Goal: Information Seeking & Learning: Check status

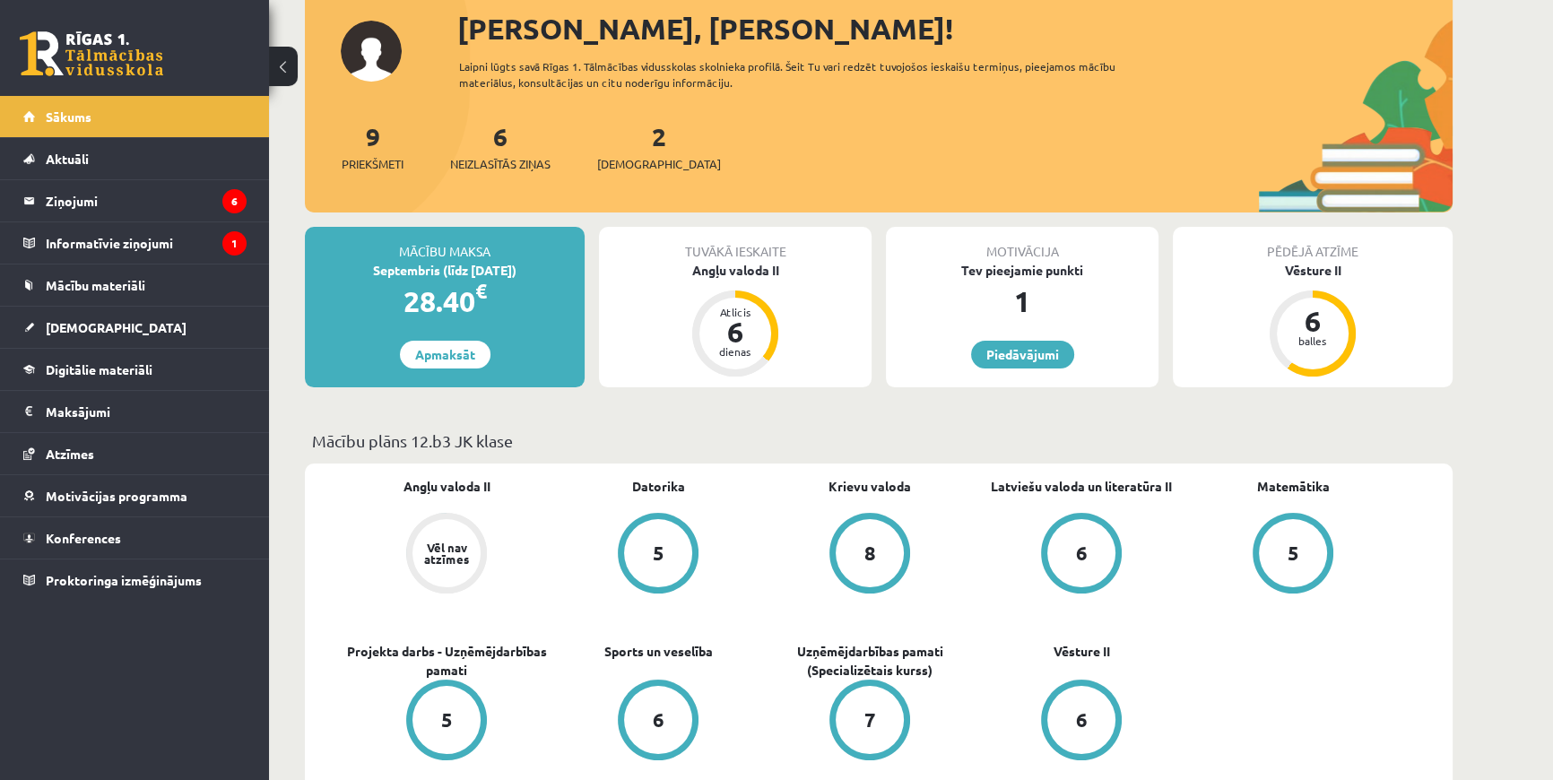
scroll to position [81, 0]
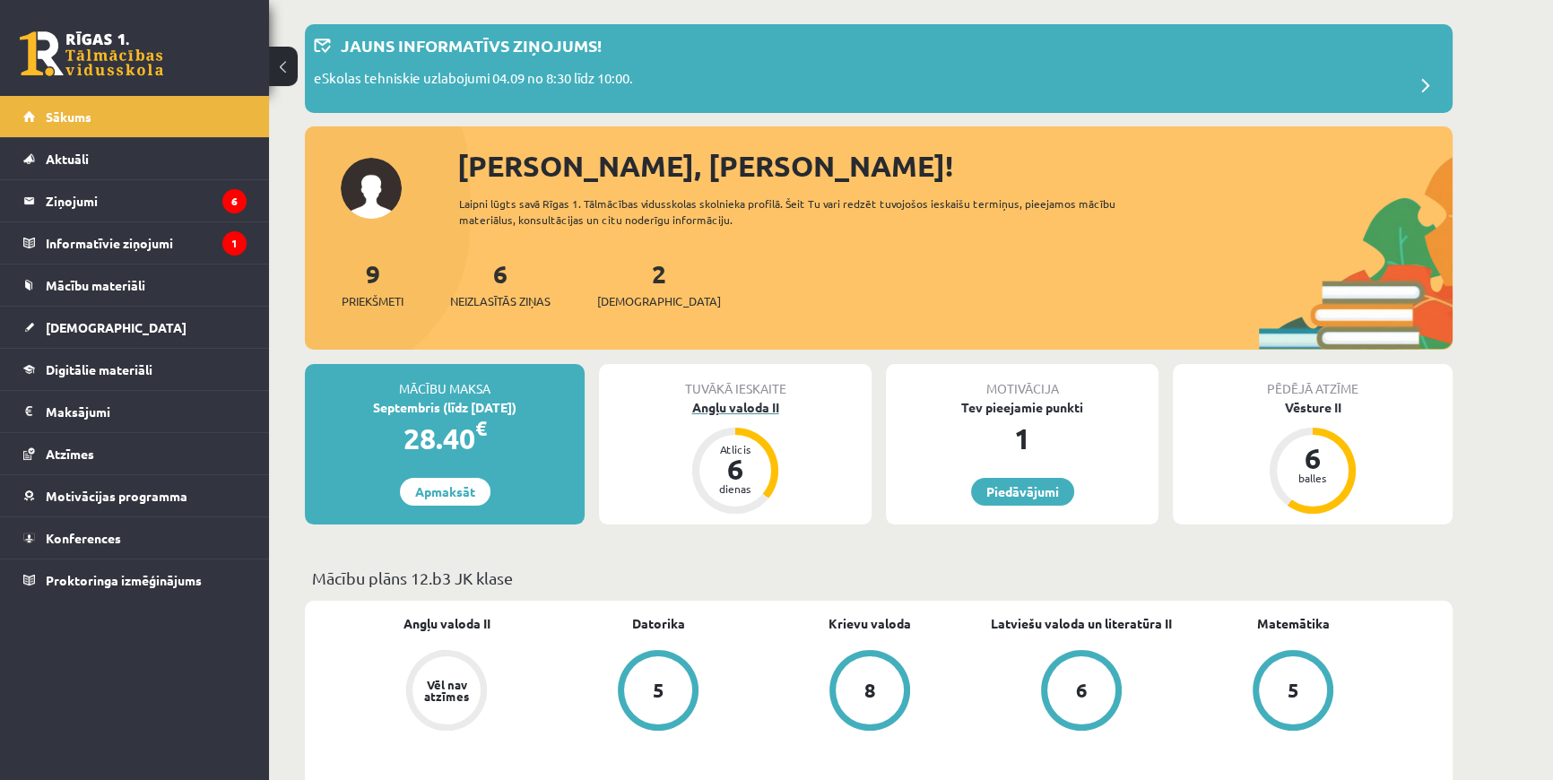
click at [718, 405] on div "Angļu valoda II" at bounding box center [735, 407] width 273 height 19
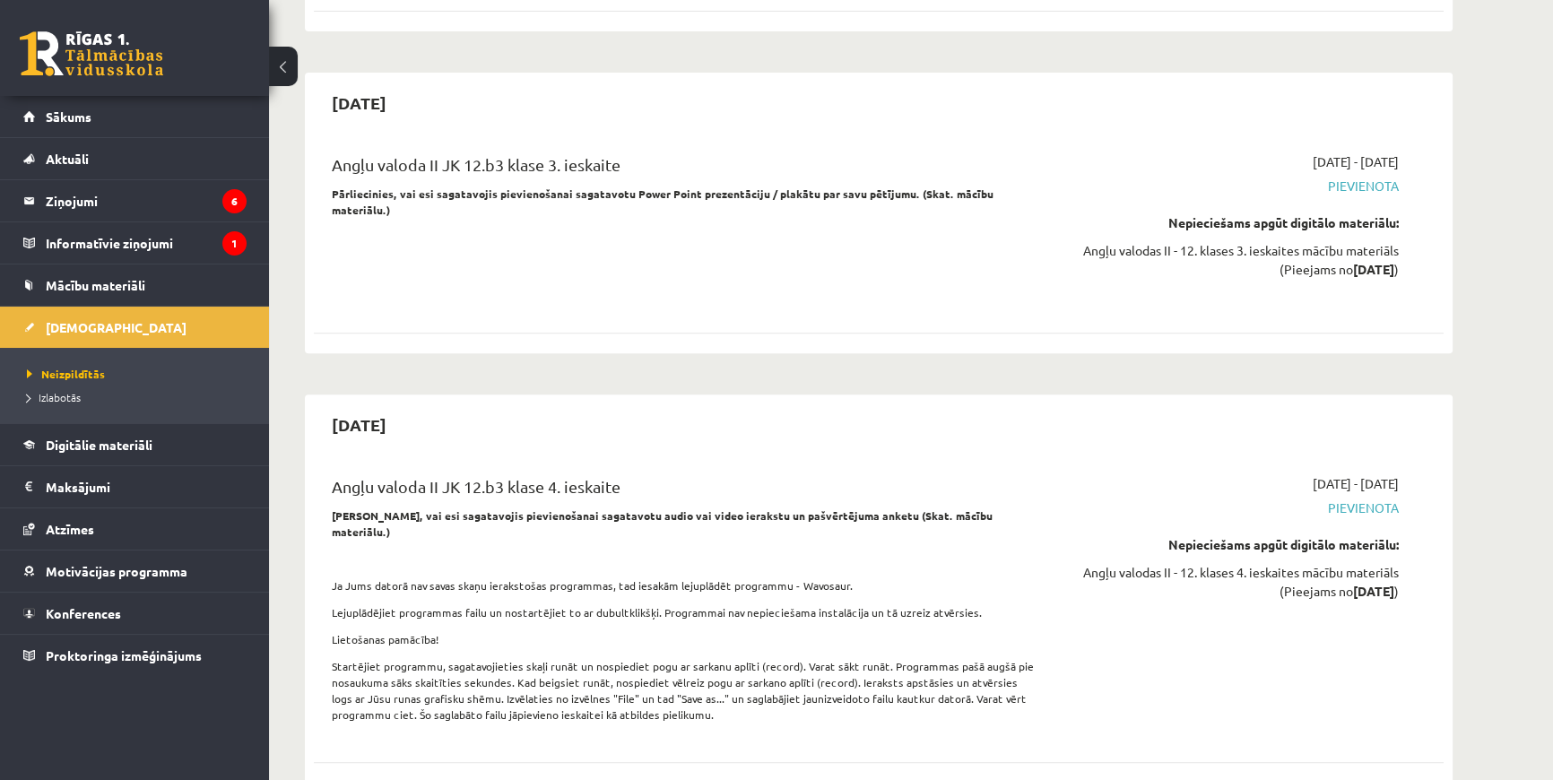
scroll to position [942, 0]
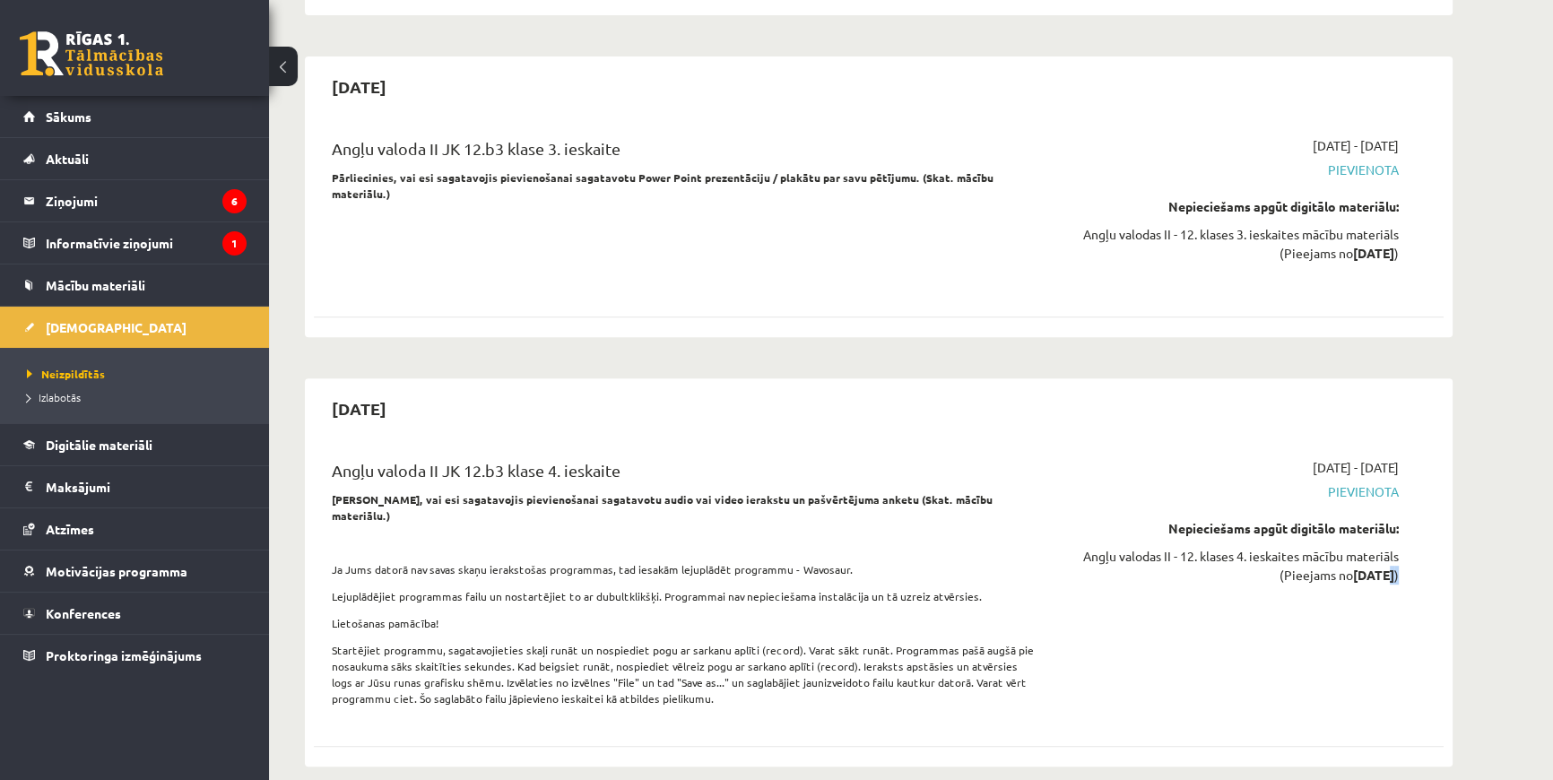
drag, startPoint x: 1364, startPoint y: 572, endPoint x: 1398, endPoint y: 575, distance: 34.2
click at [1398, 575] on div "Angļu valodas II - 12. klases 4. ieskaites mācību materiāls (Pieejams no 2026-0…" at bounding box center [1230, 566] width 338 height 38
click at [1214, 655] on div "2026-02-16 - 2026-02-28 Pievienota Nepieciešams apgūt digitālo materiālu: Angļu…" at bounding box center [1229, 587] width 365 height 259
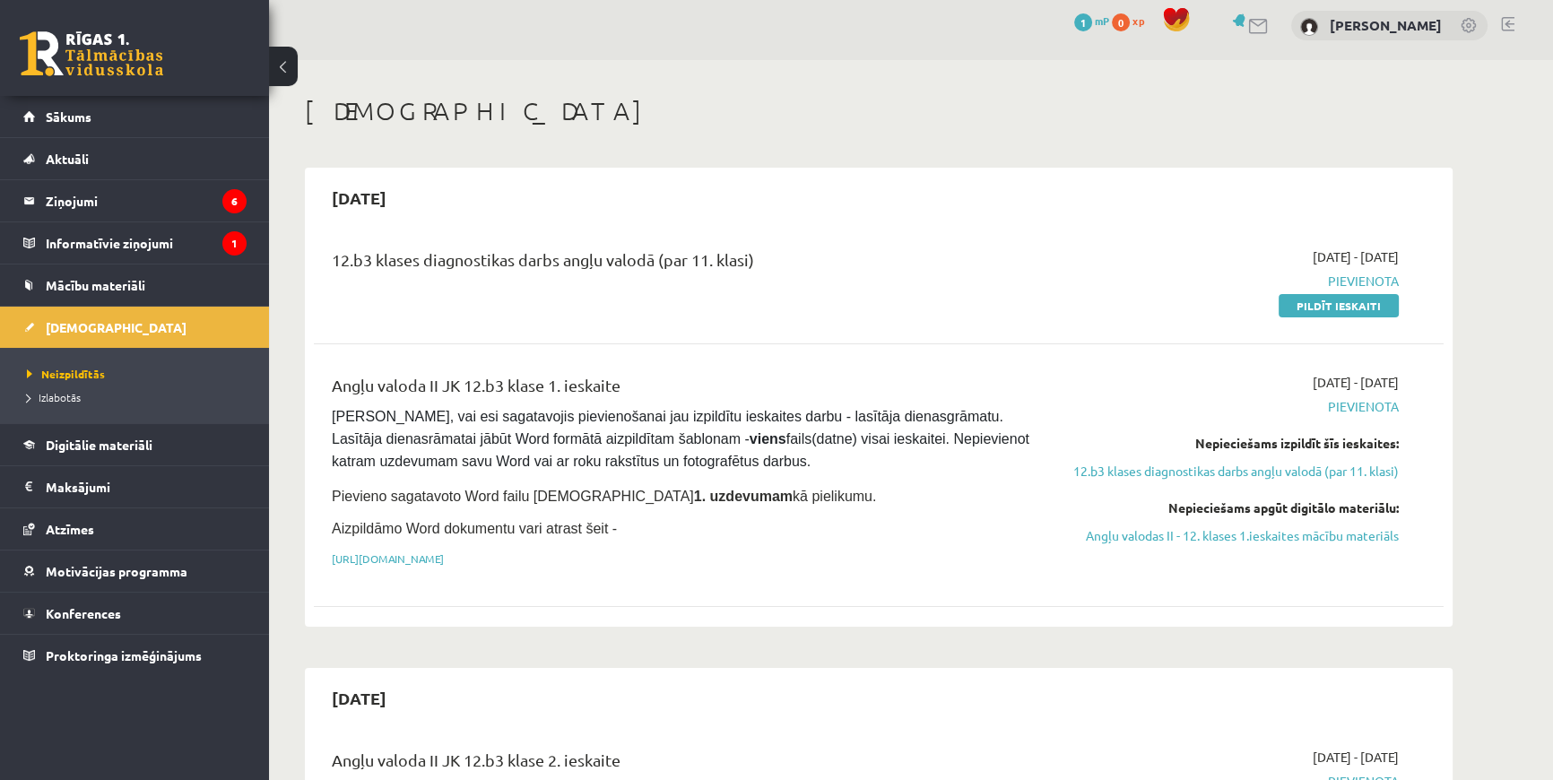
scroll to position [0, 0]
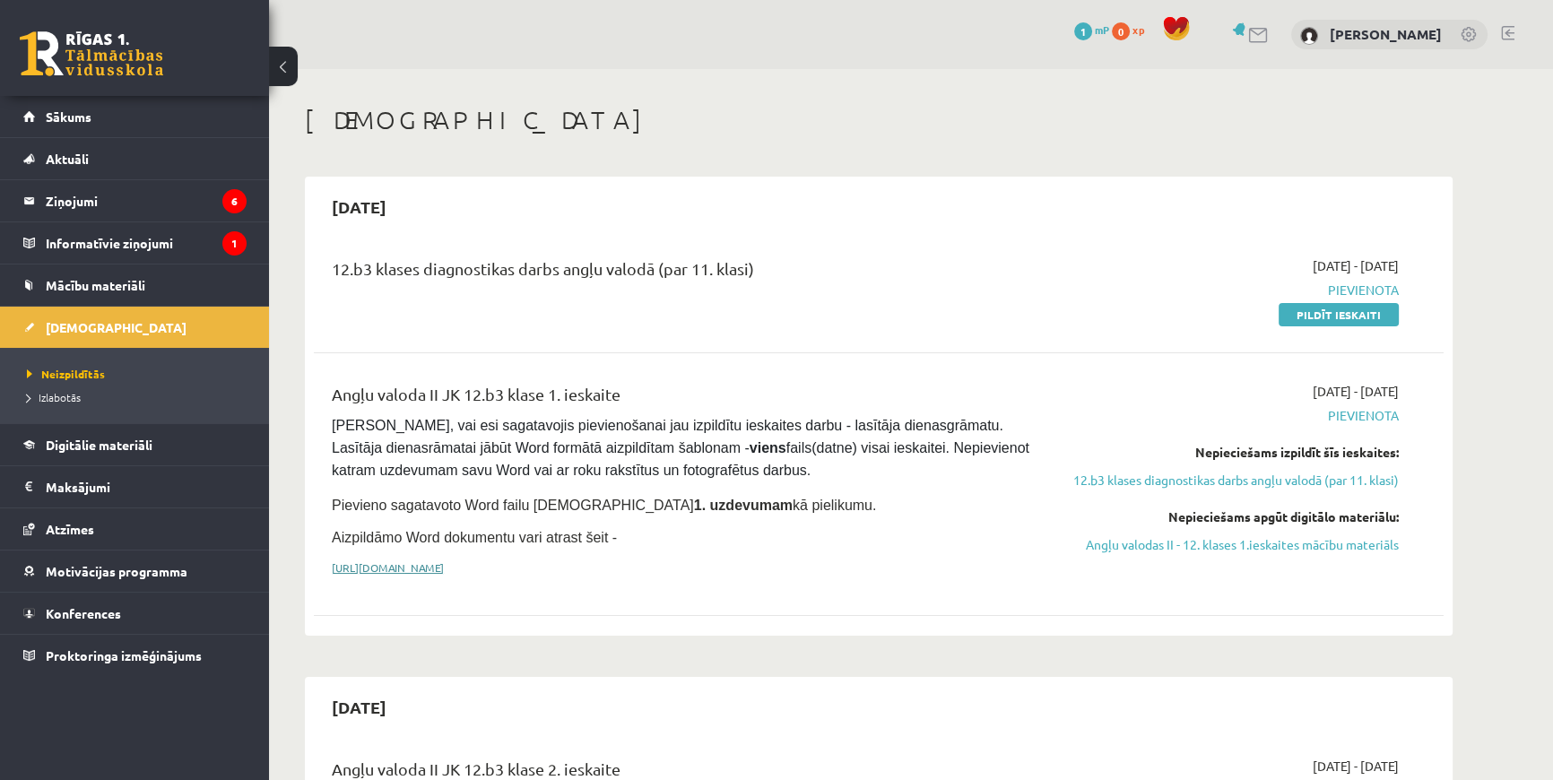
click at [444, 564] on link "https://drive.google.com/drive/folders/1IHE_ip15KOAbO2Se1NDGwZ2e__vlzPUf?usp=sh…" at bounding box center [388, 567] width 112 height 14
click at [89, 103] on link "Sākums" at bounding box center [134, 116] width 223 height 41
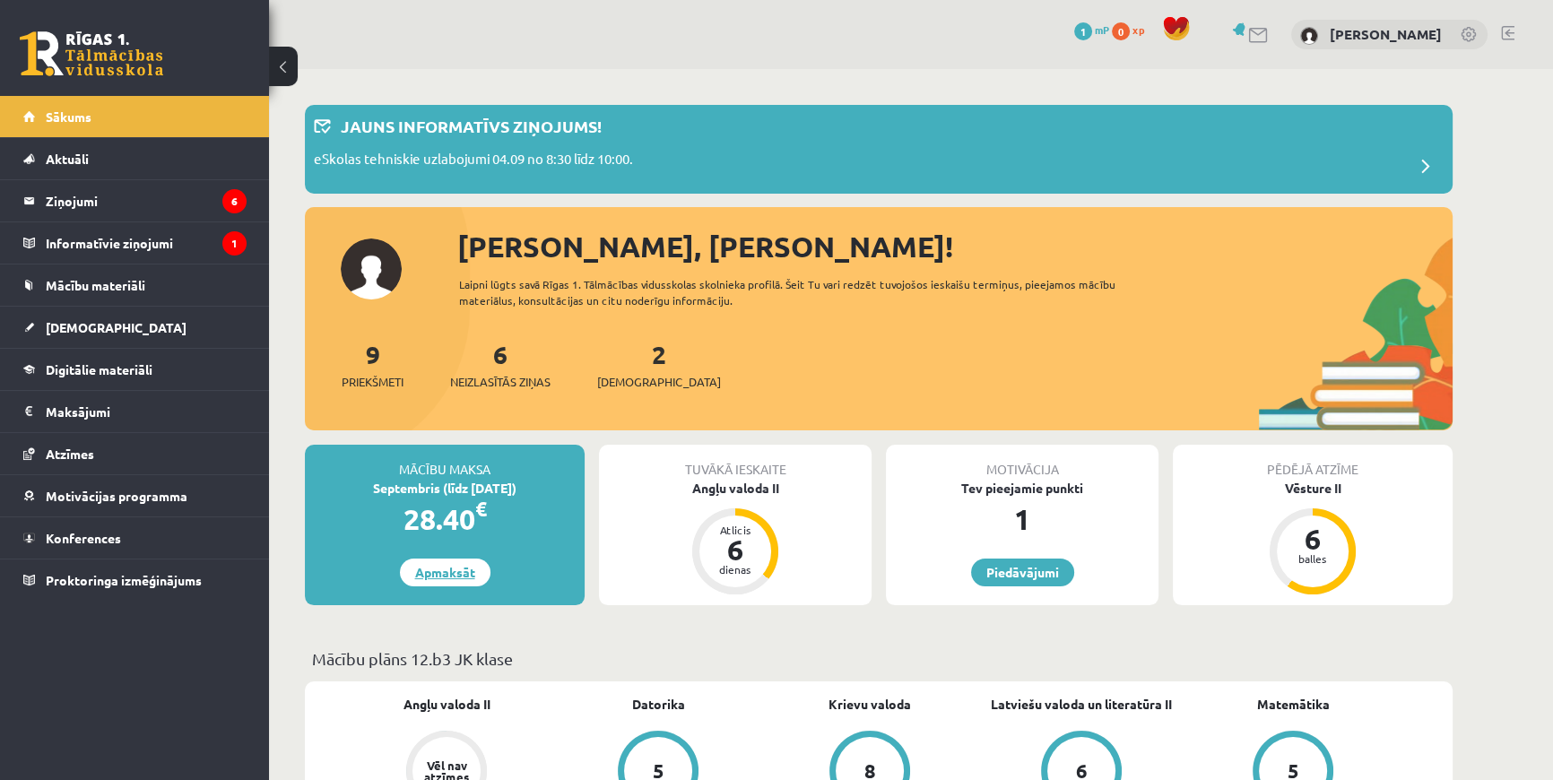
click at [444, 564] on link "Apmaksāt" at bounding box center [445, 573] width 91 height 28
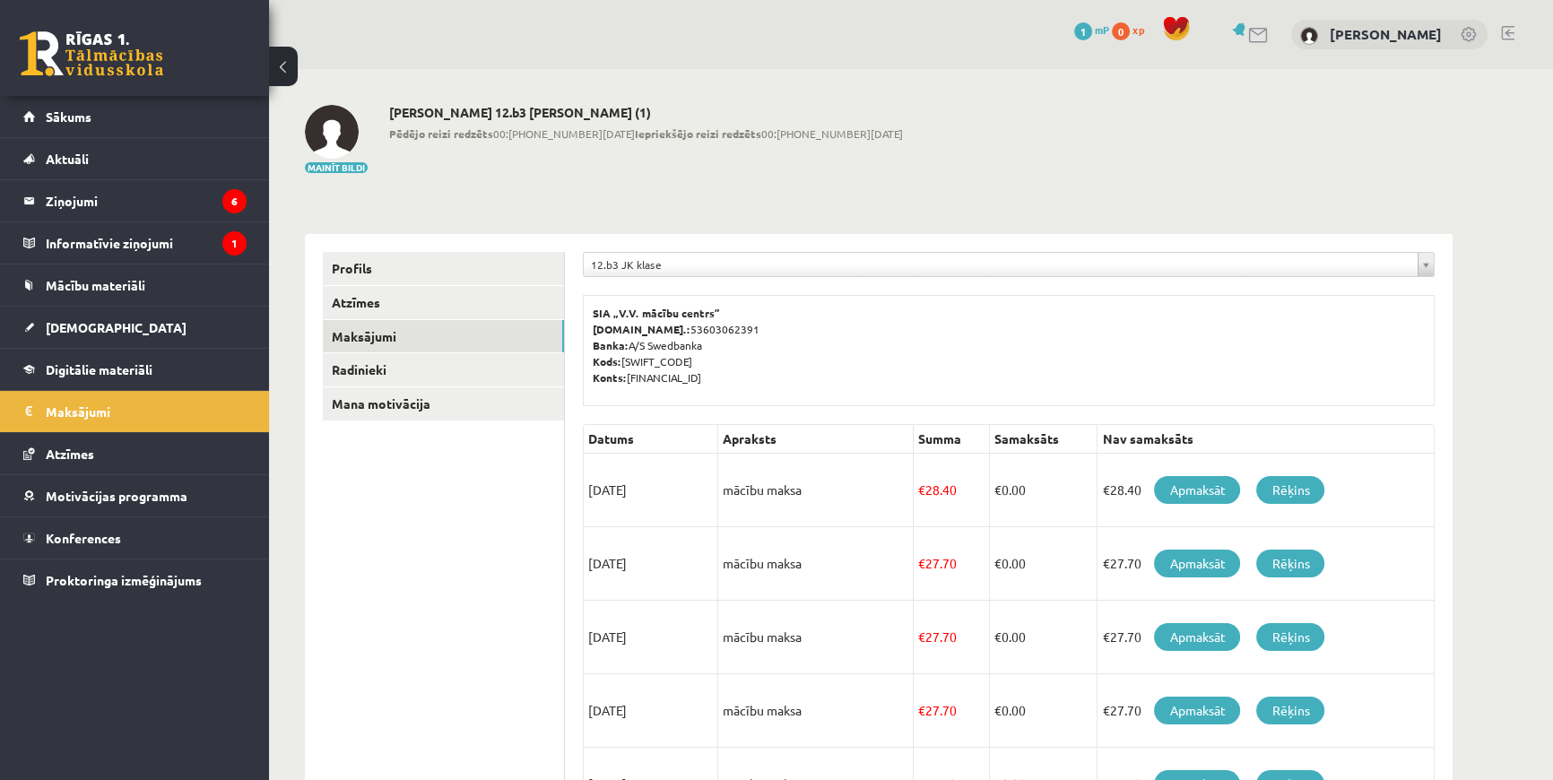
drag, startPoint x: 587, startPoint y: 484, endPoint x: 705, endPoint y: 493, distance: 117.8
click at [705, 493] on td "15/09/2025" at bounding box center [651, 491] width 135 height 74
click at [1170, 492] on link "Apmaksāt" at bounding box center [1197, 490] width 86 height 28
drag, startPoint x: 924, startPoint y: 492, endPoint x: 977, endPoint y: 497, distance: 53.1
click at [977, 497] on td "€ 28.40" at bounding box center [951, 491] width 77 height 74
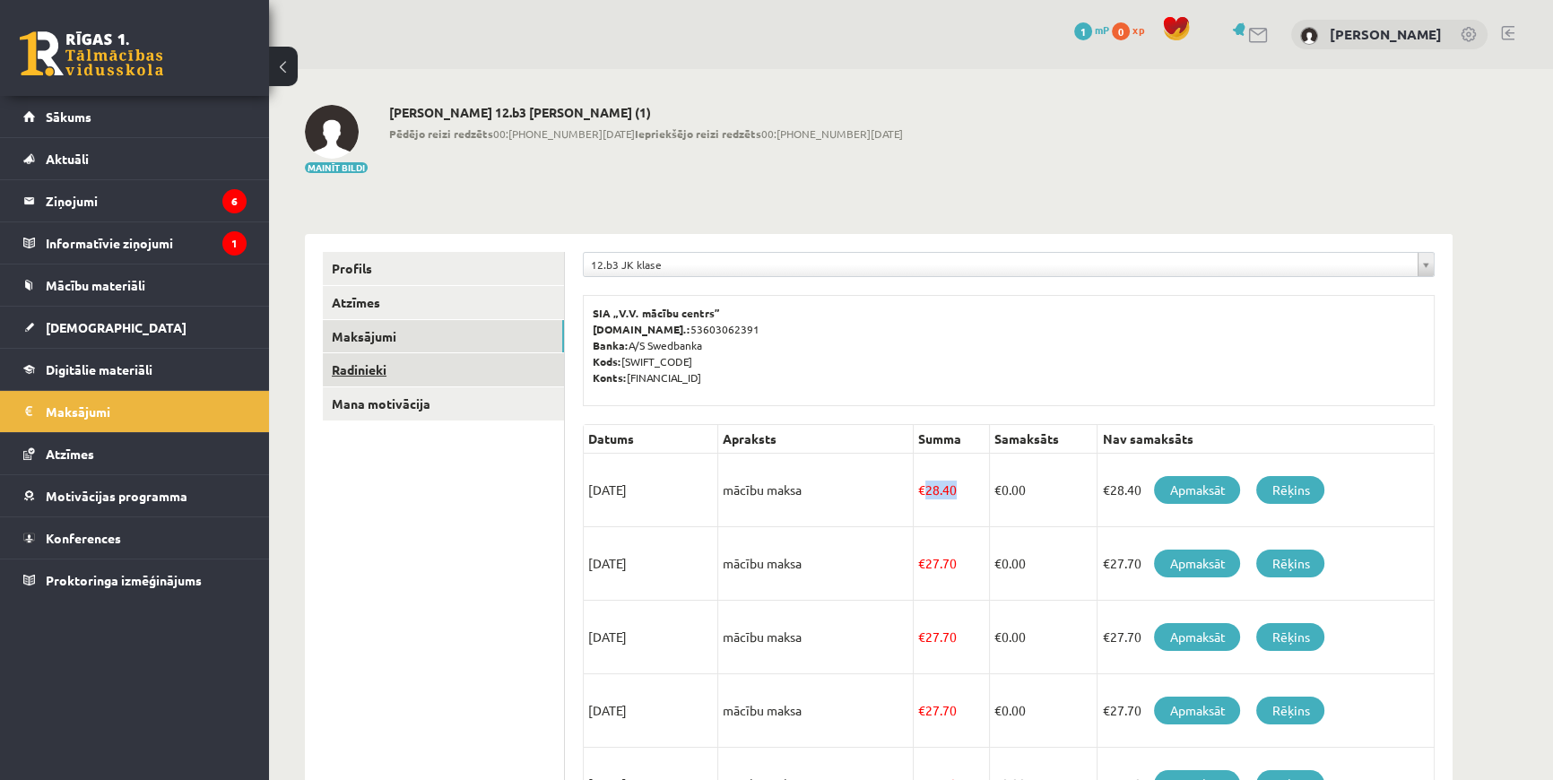
click at [370, 377] on link "Radinieki" at bounding box center [443, 369] width 241 height 33
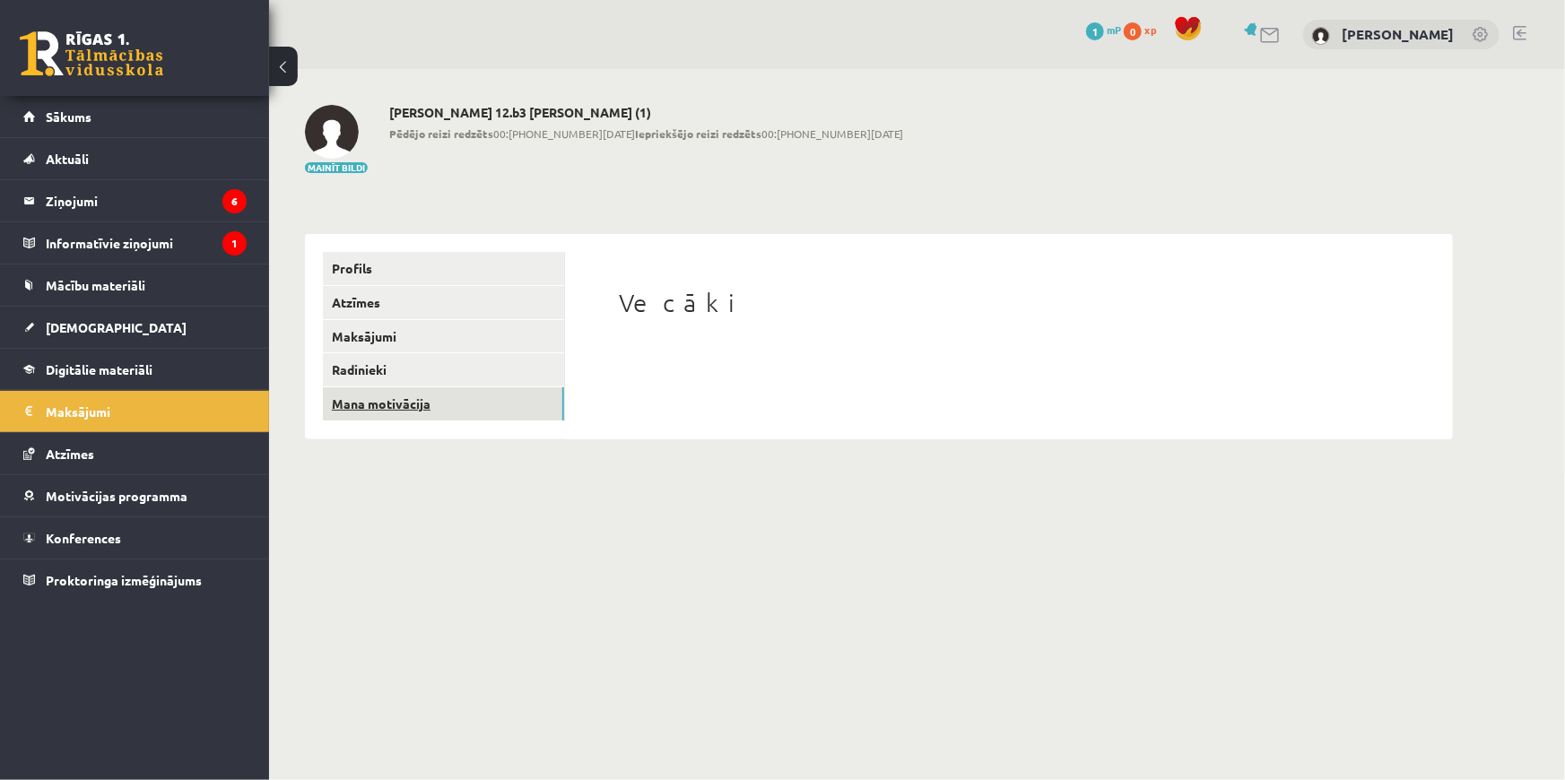
click at [373, 397] on link "Mana motivācija" at bounding box center [443, 403] width 241 height 33
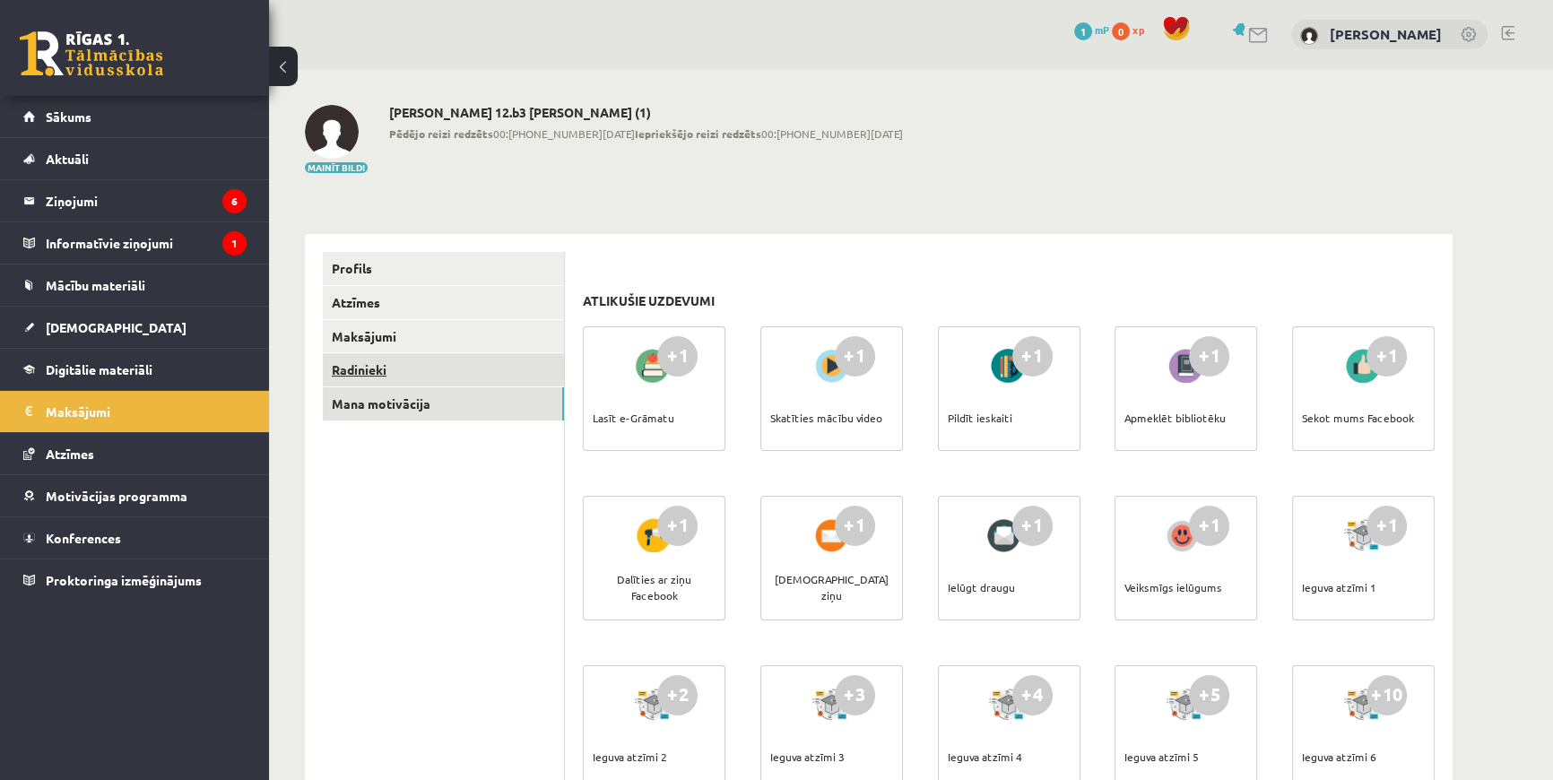
click at [377, 371] on link "Radinieki" at bounding box center [443, 369] width 241 height 33
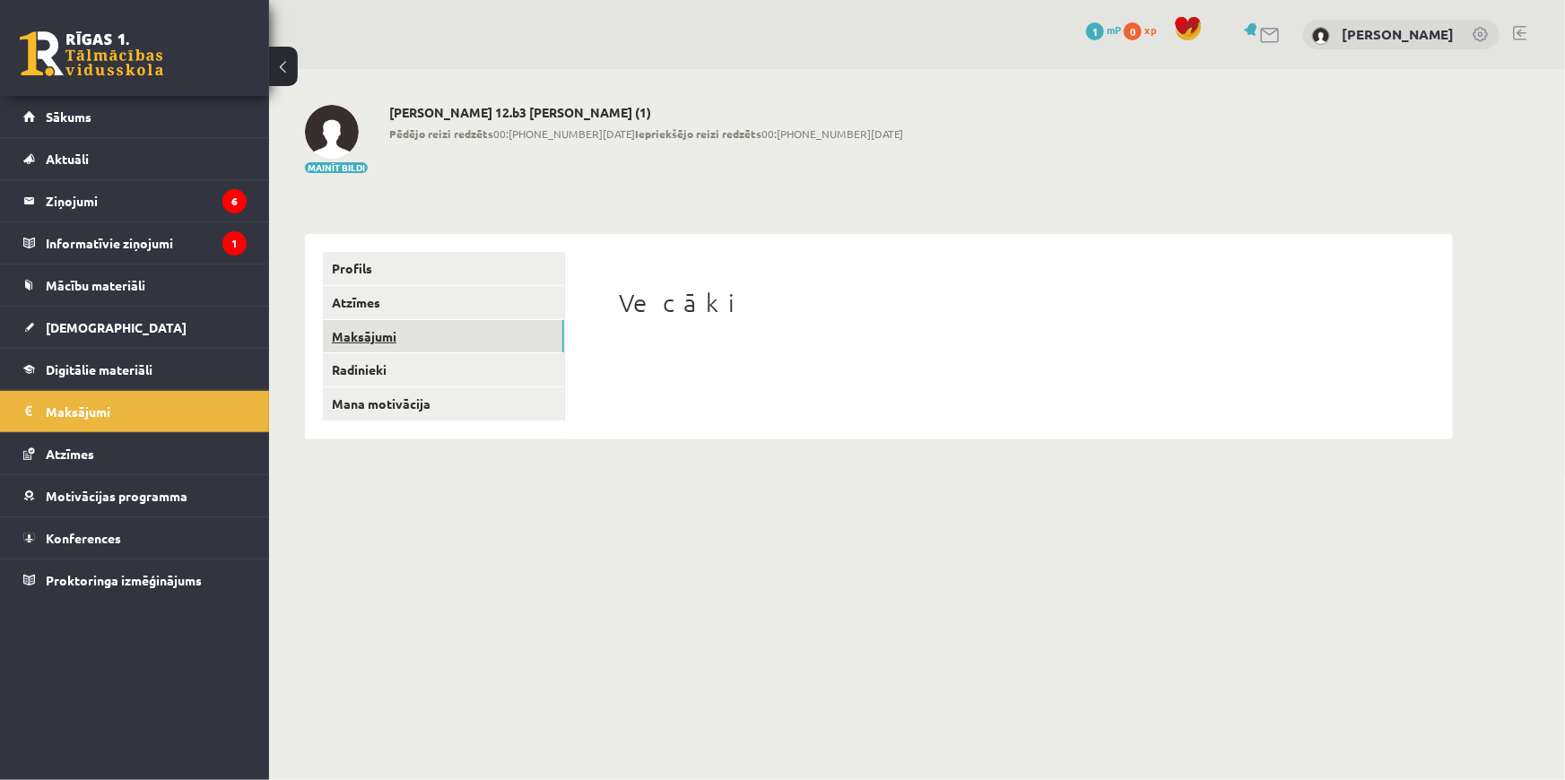
click at [359, 343] on link "Maksājumi" at bounding box center [443, 336] width 241 height 33
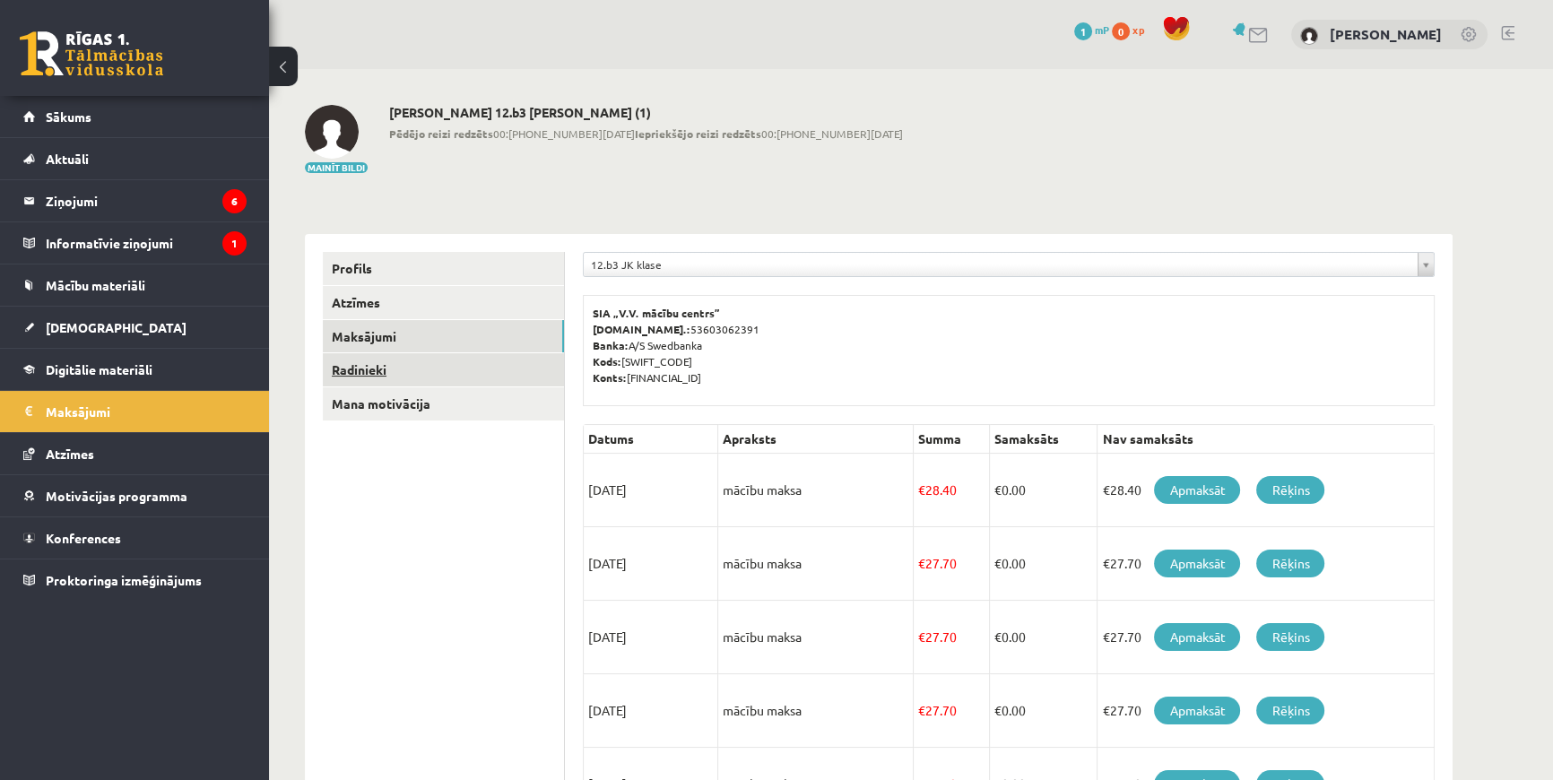
click at [371, 368] on link "Radinieki" at bounding box center [443, 369] width 241 height 33
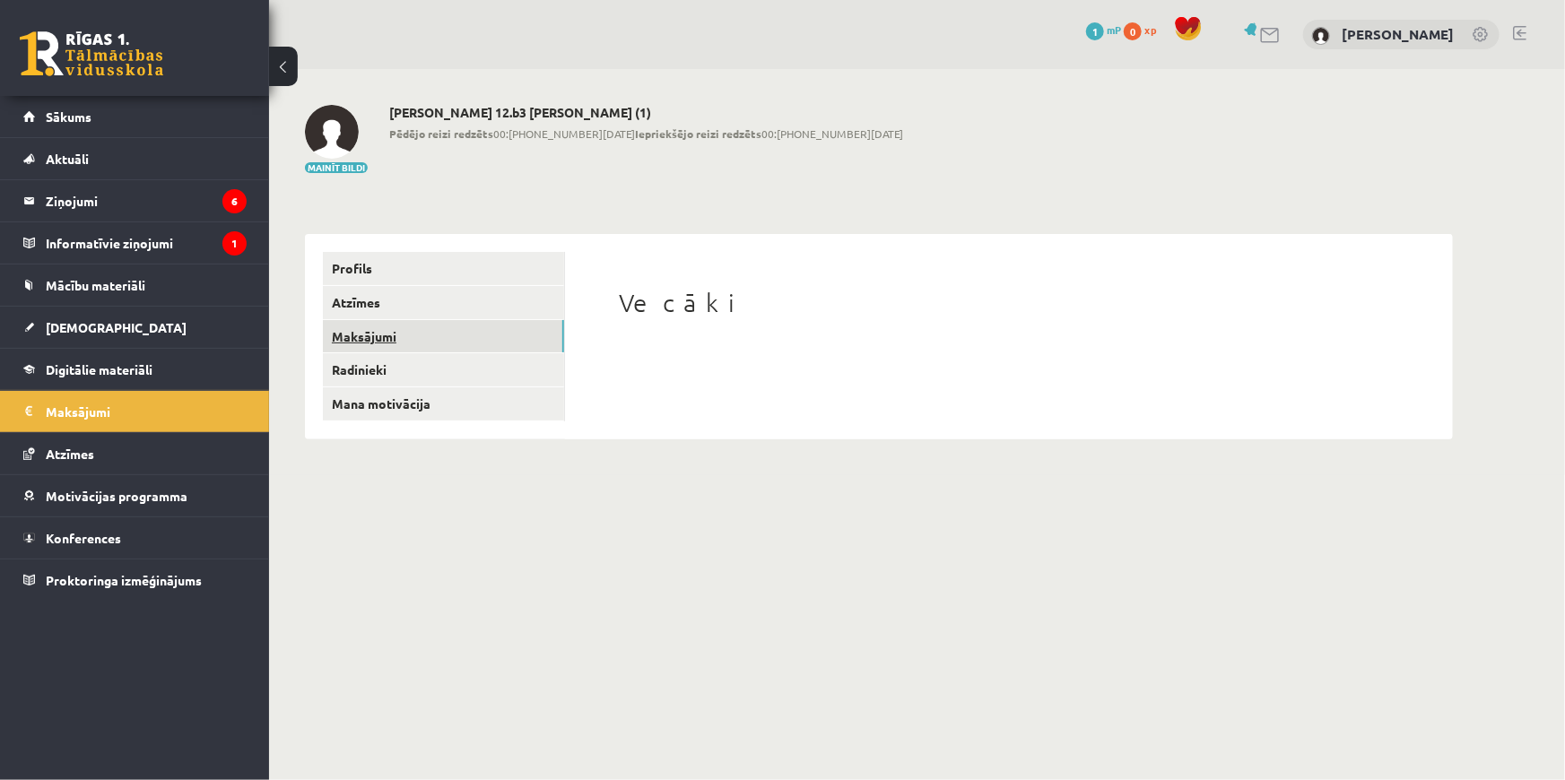
click at [384, 344] on link "Maksājumi" at bounding box center [443, 336] width 241 height 33
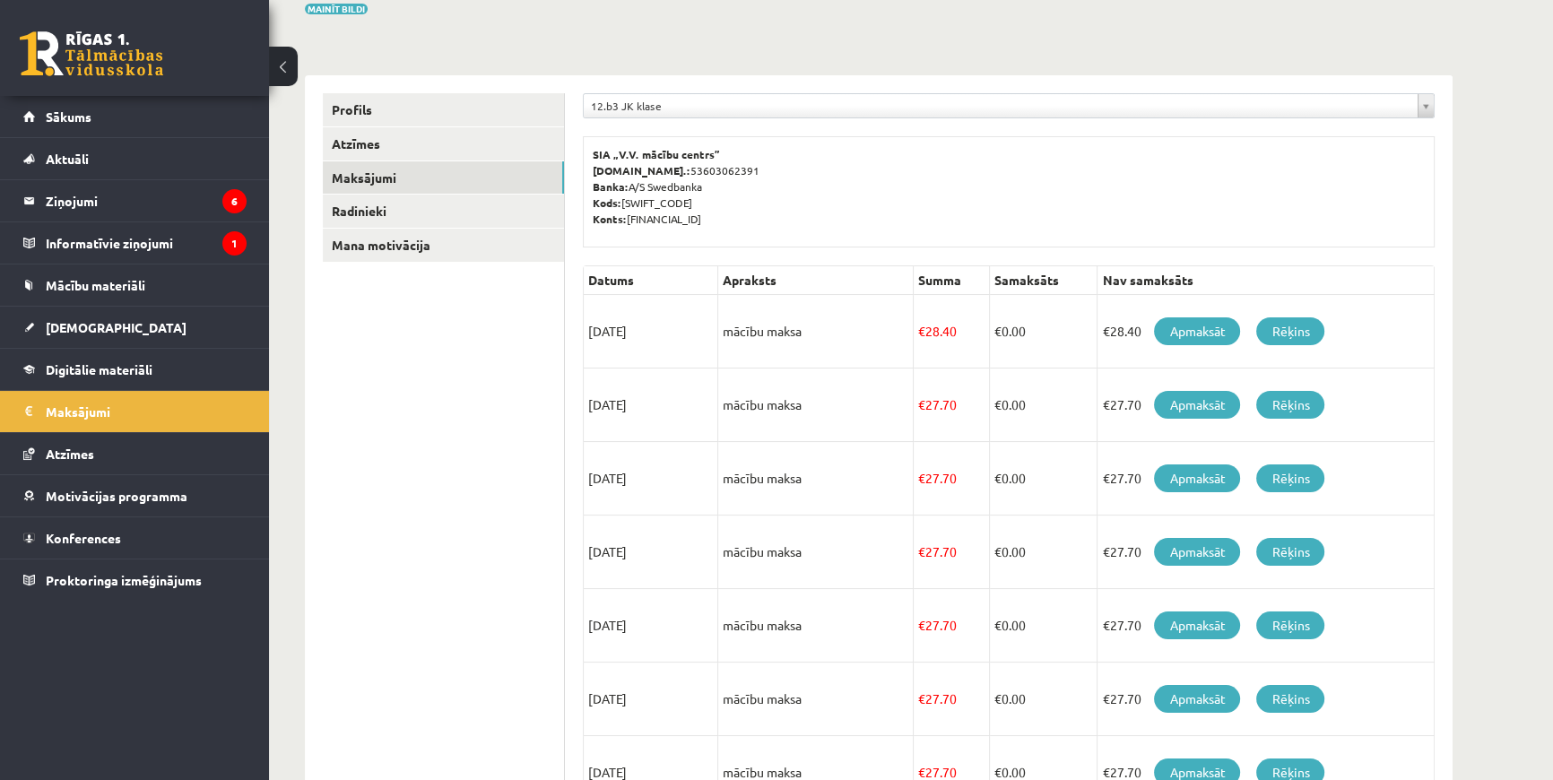
scroll to position [461, 0]
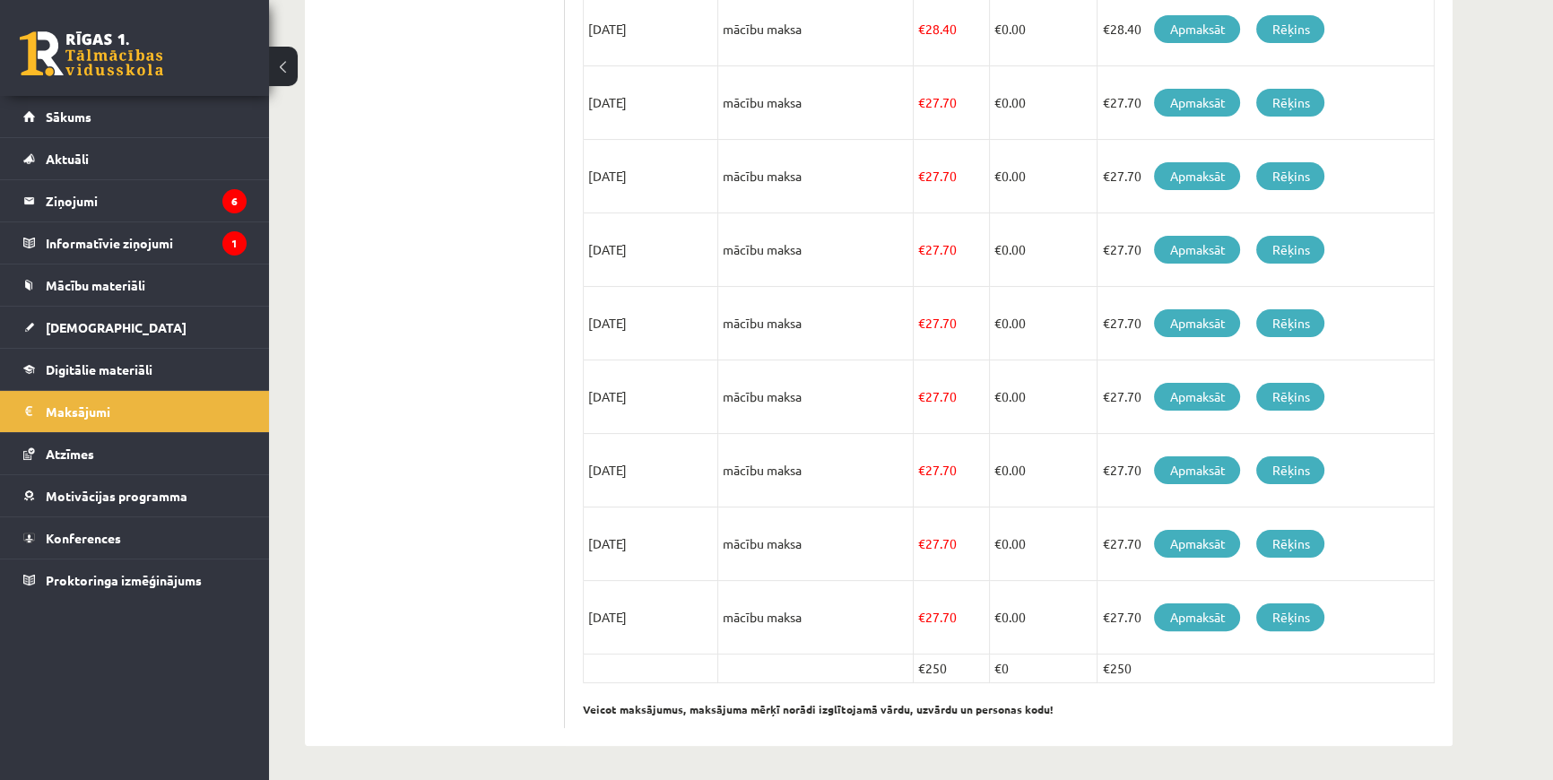
drag, startPoint x: 1093, startPoint y: 665, endPoint x: 1185, endPoint y: 668, distance: 92.4
click at [1185, 668] on tr "€250 €0 €250" at bounding box center [1009, 669] width 851 height 29
click at [1341, 673] on td "€250" at bounding box center [1266, 669] width 337 height 29
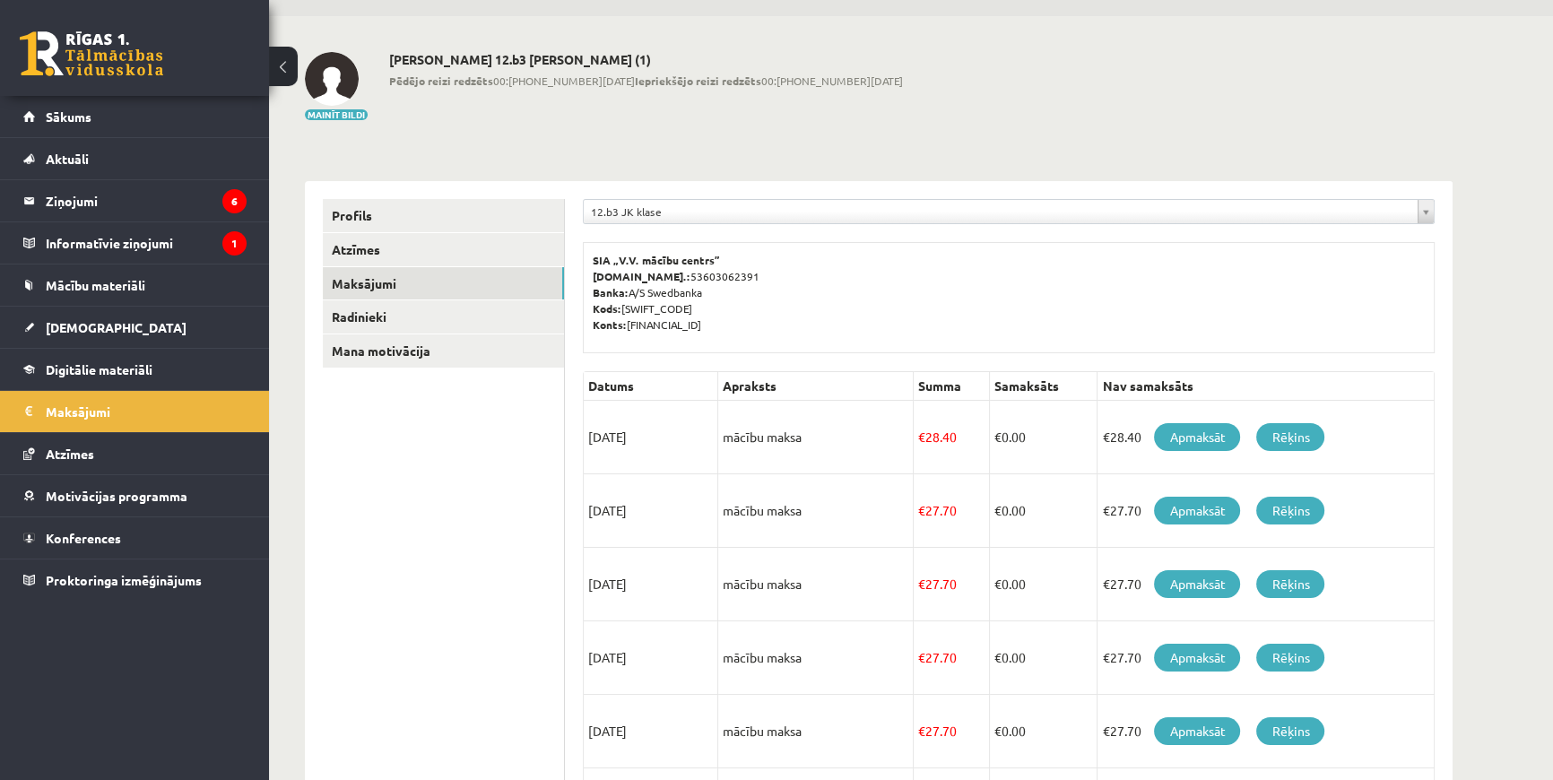
scroll to position [0, 0]
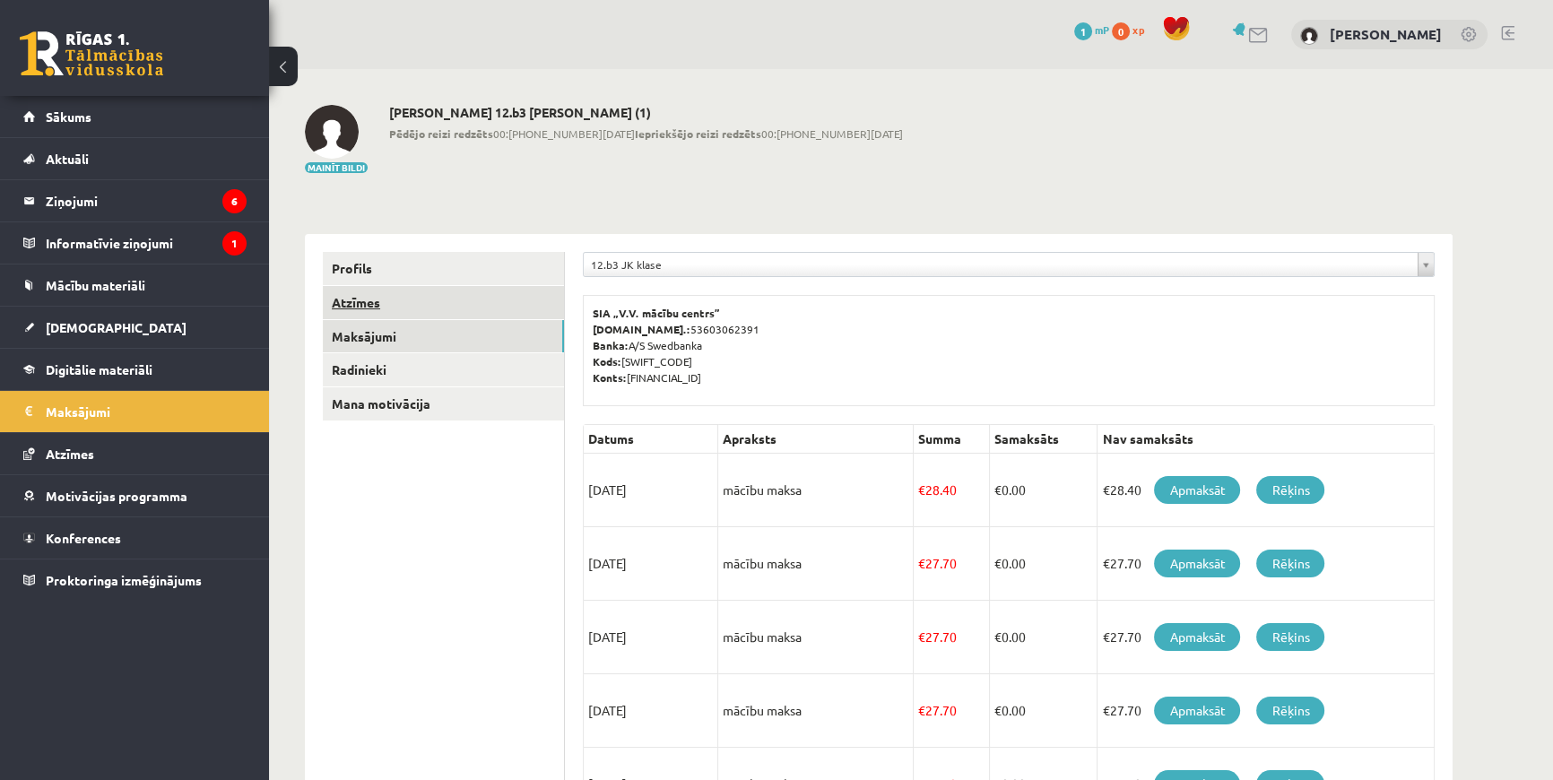
click at [349, 295] on link "Atzīmes" at bounding box center [443, 302] width 241 height 33
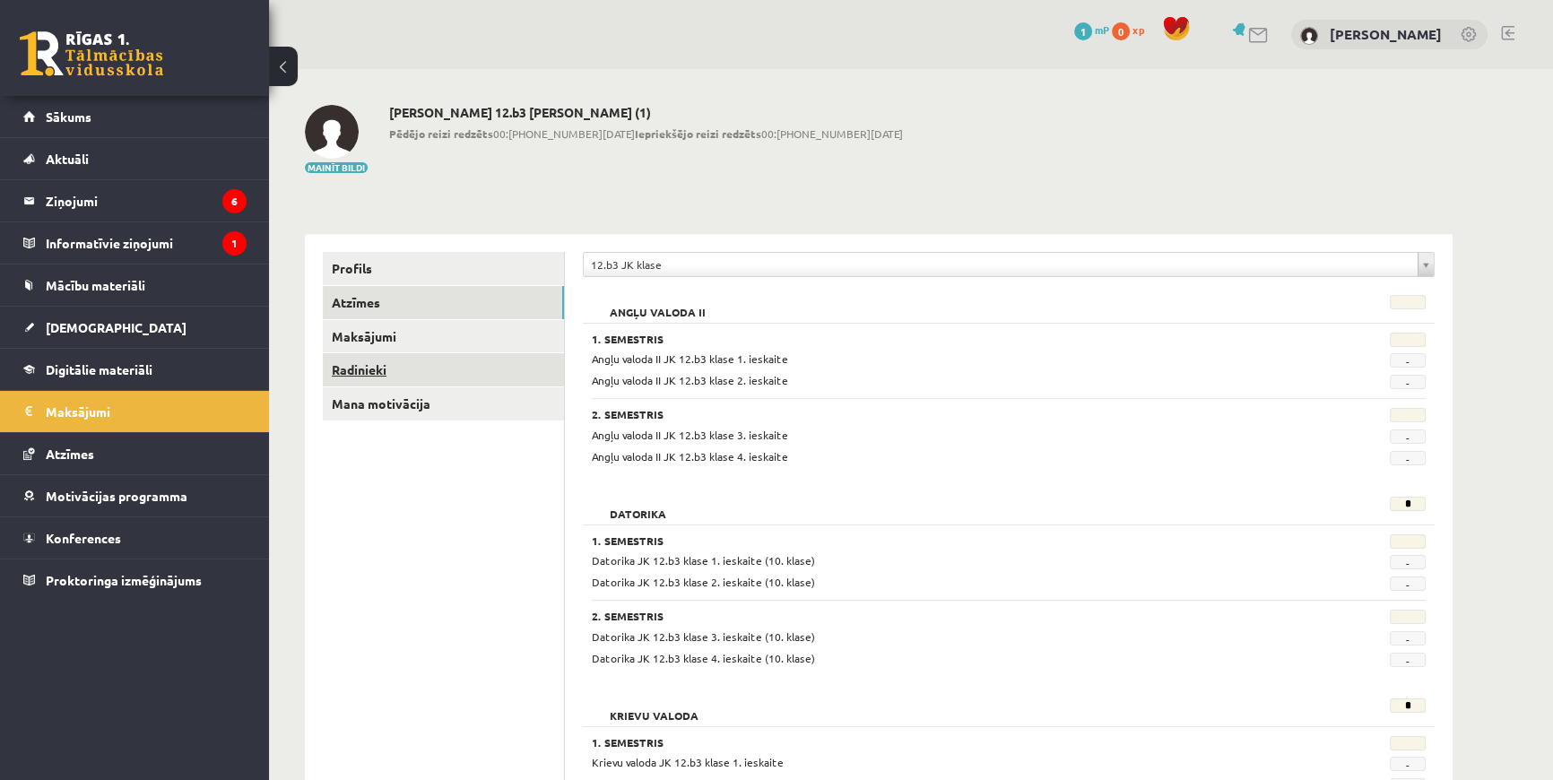
click at [351, 366] on link "Radinieki" at bounding box center [443, 369] width 241 height 33
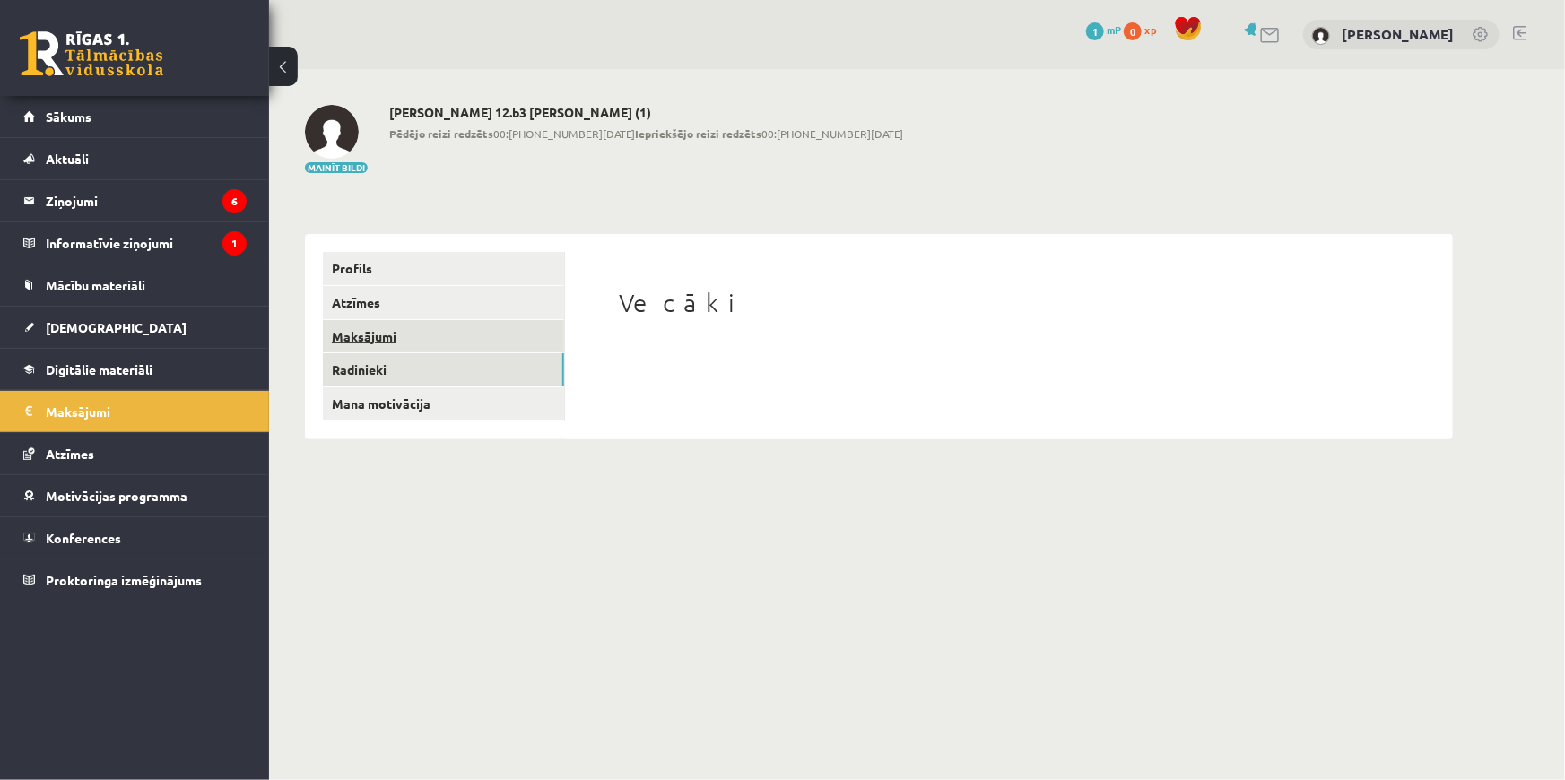
click at [377, 341] on link "Maksājumi" at bounding box center [443, 336] width 241 height 33
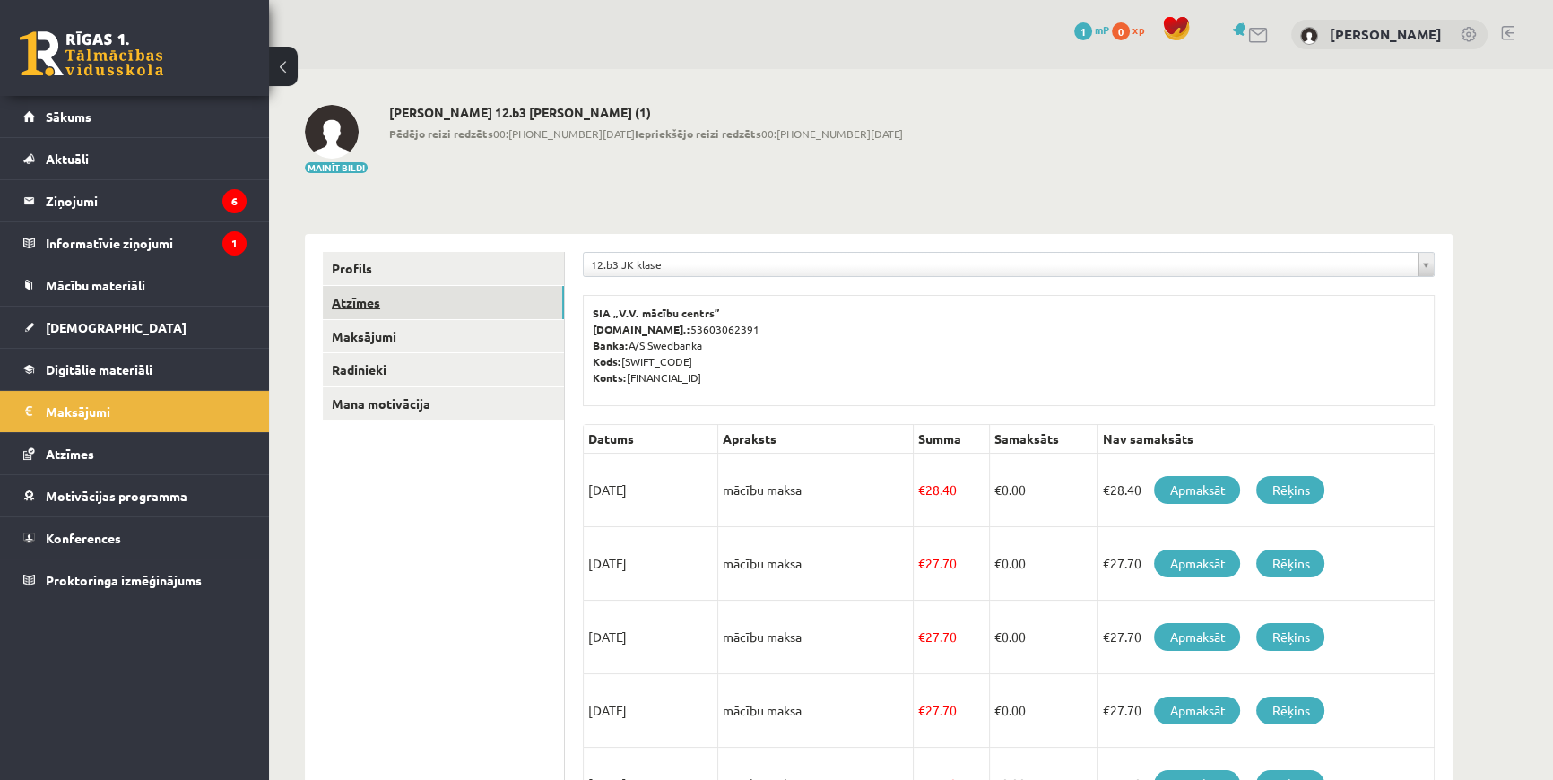
click at [377, 312] on link "Atzīmes" at bounding box center [443, 302] width 241 height 33
